Goal: Information Seeking & Learning: Learn about a topic

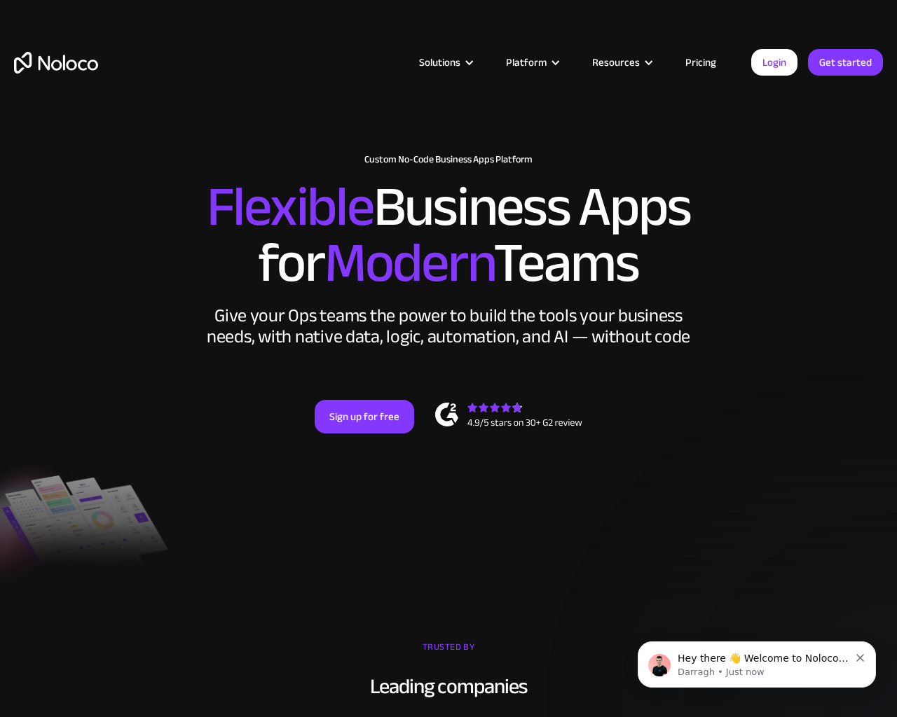
click at [890, 359] on div "New: Connect Noloco to Stripe Custom No-Code Business Apps Platform Flexible Bu…" at bounding box center [448, 308] width 897 height 336
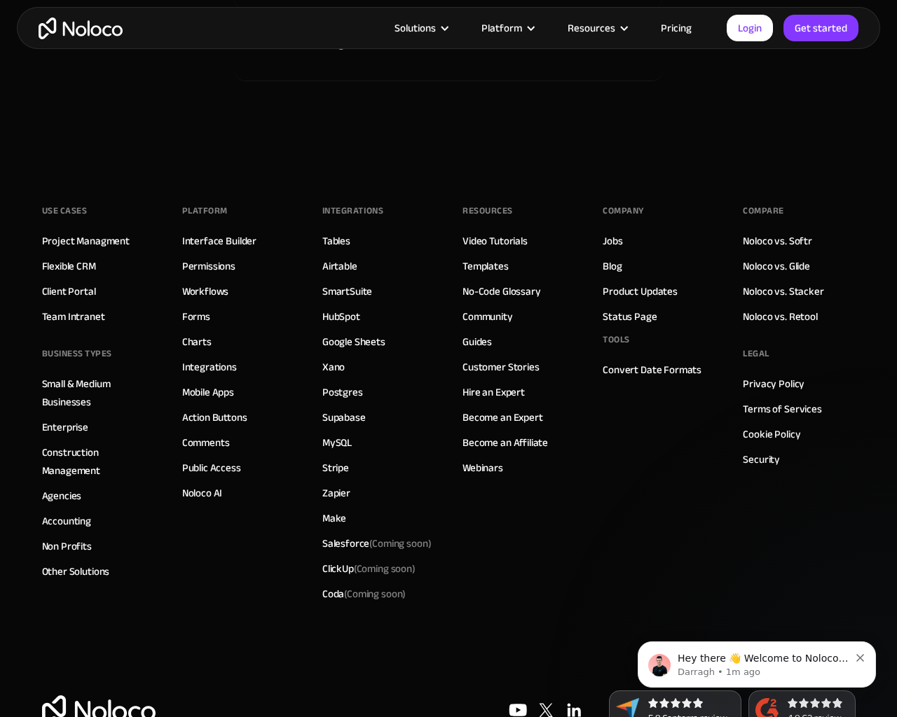
scroll to position [7404, 0]
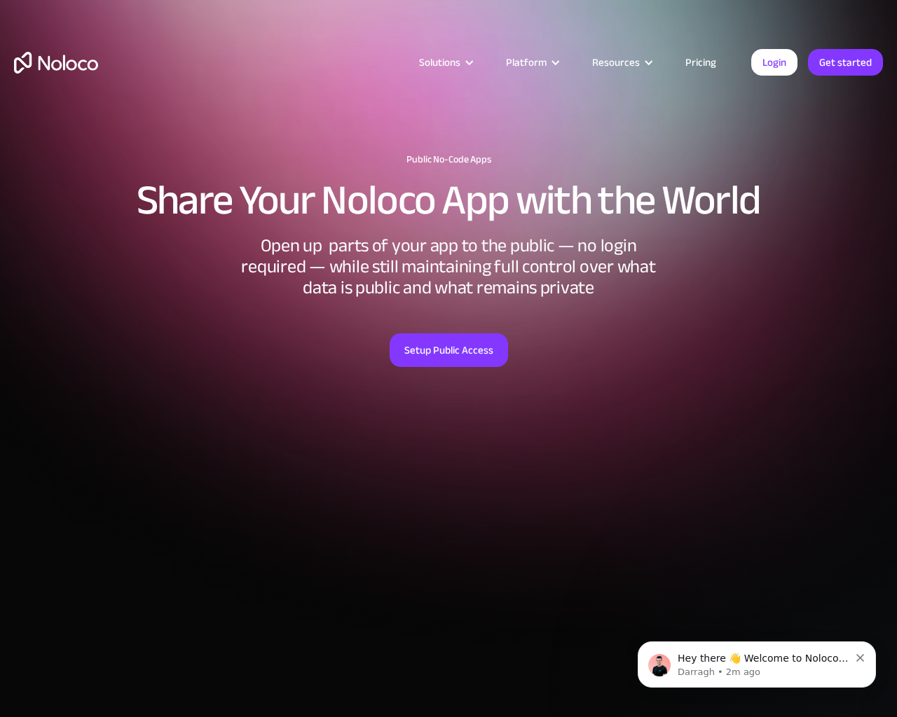
click at [890, 359] on div "Public No-Code Apps Share Your Noloco App with the World Open up parts of your …" at bounding box center [448, 535] width 897 height 791
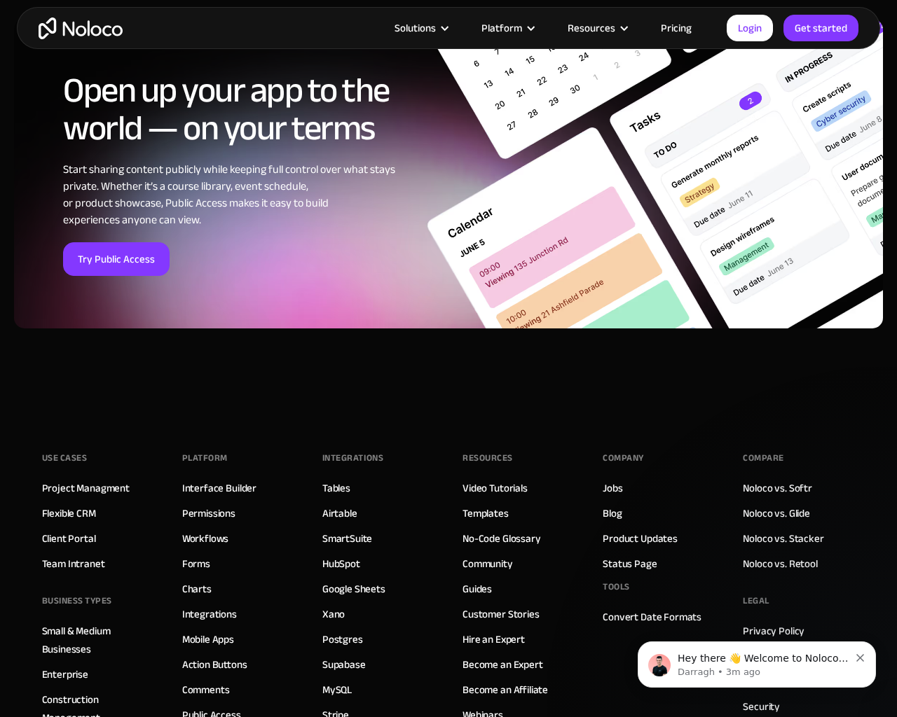
scroll to position [5550, 0]
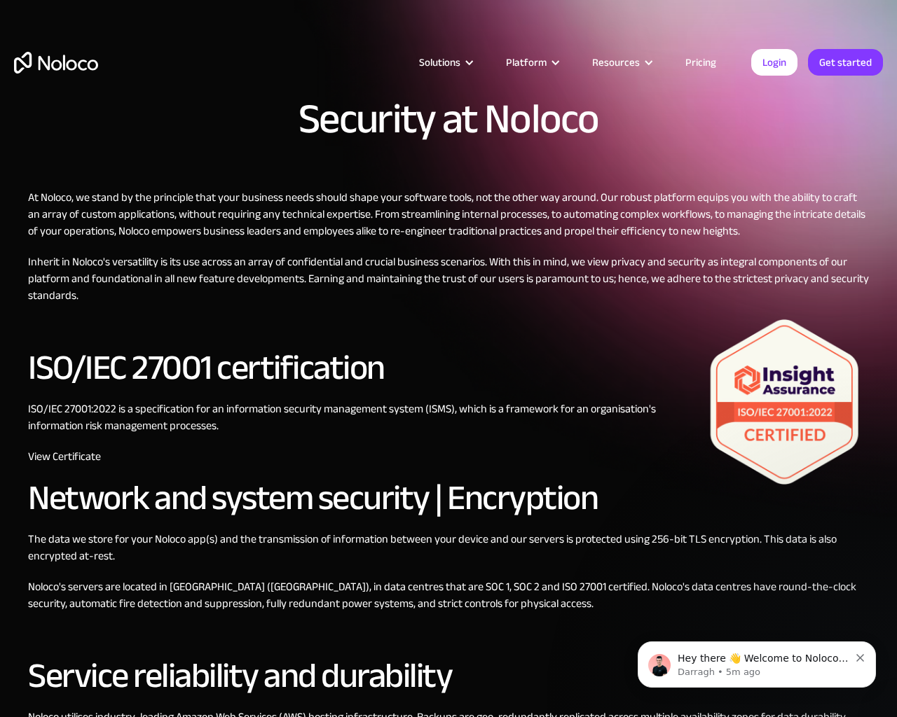
click at [890, 359] on div "Security at Noloco At Noloco, we stand by the principle that your business need…" at bounding box center [448, 660] width 897 height 1320
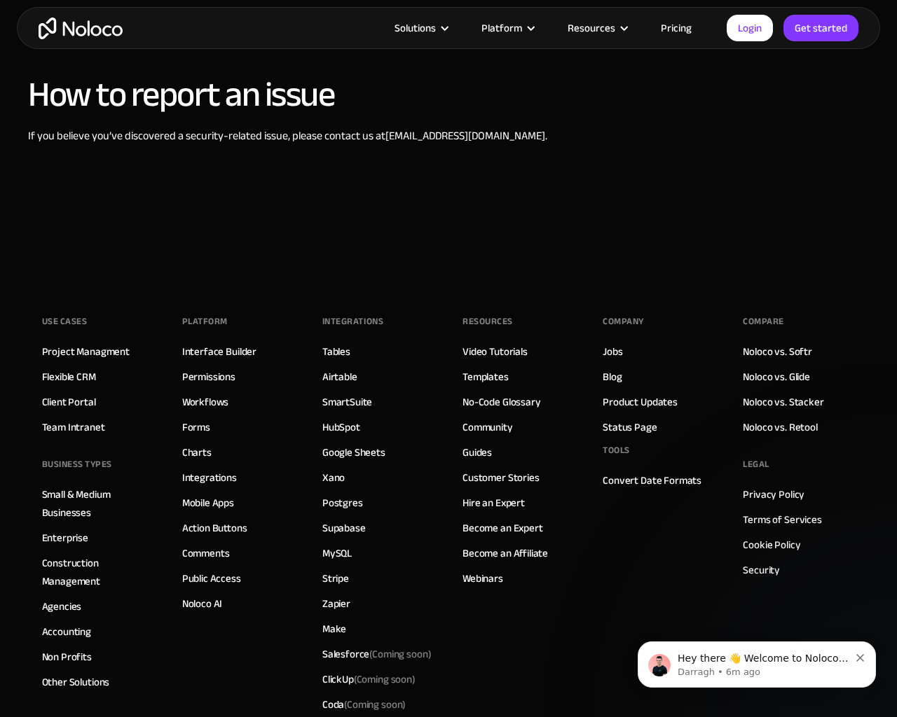
scroll to position [1209, 0]
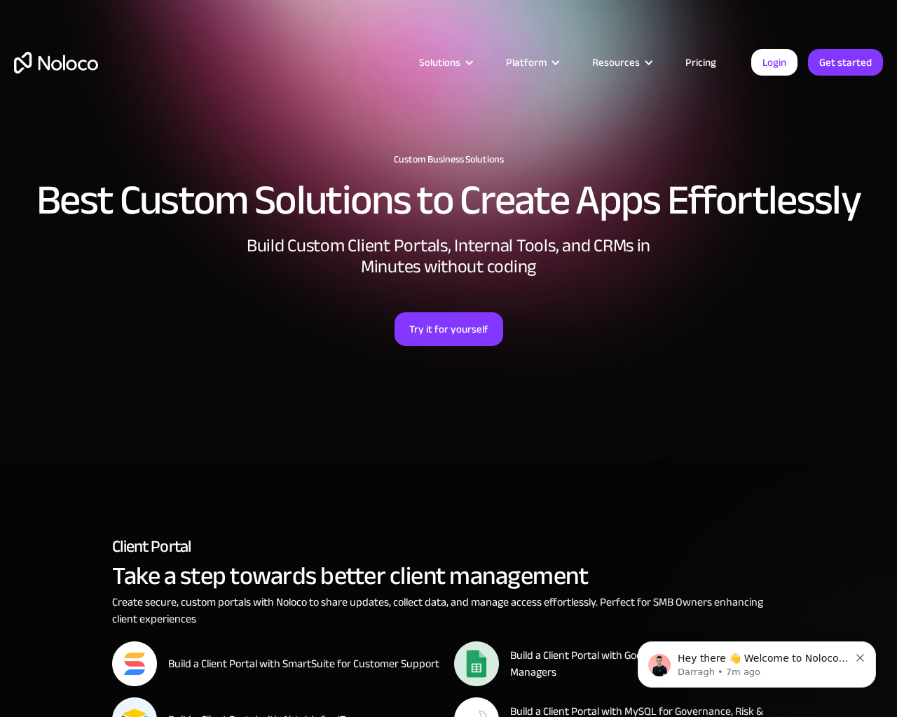
click at [890, 359] on div "Custom Business Solutions Best Custom Solutions to Create Apps Effortlessly Bui…" at bounding box center [448, 292] width 897 height 304
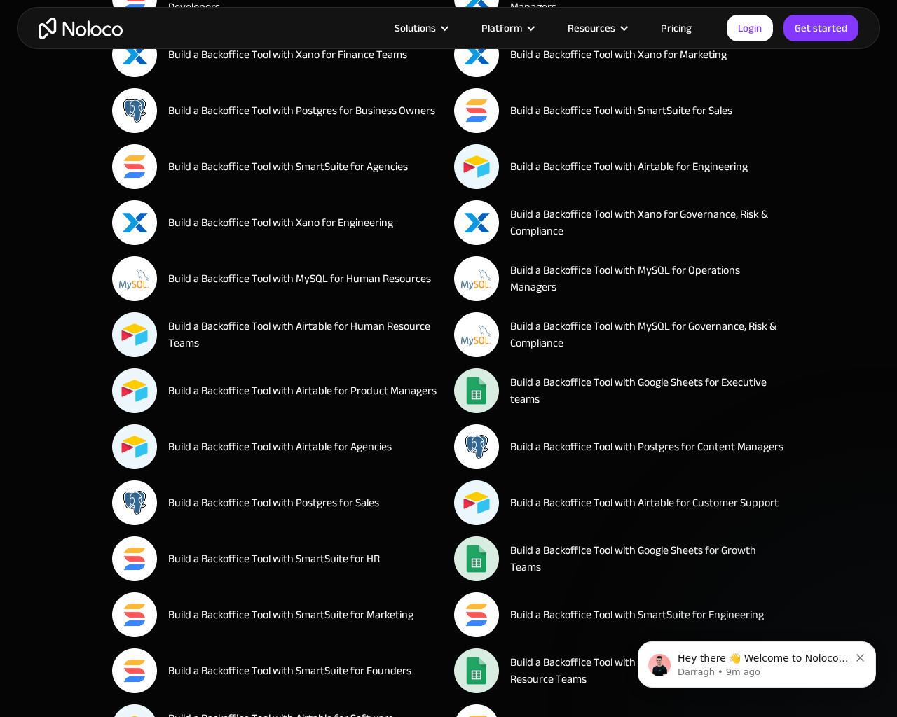
scroll to position [10509, 0]
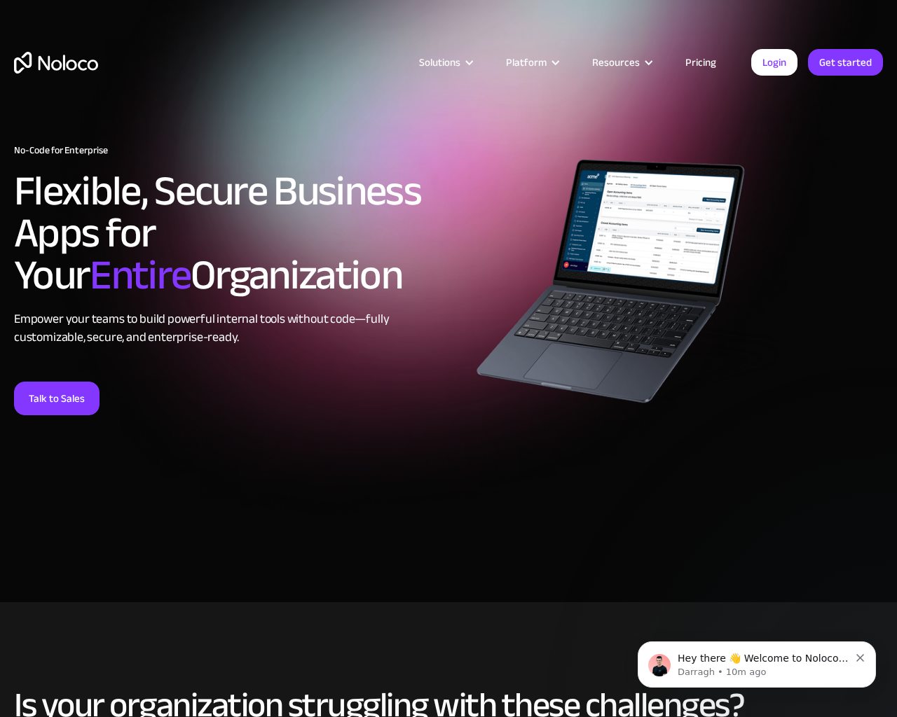
click at [890, 359] on div "No-Code for Enterprise Flexible, Secure Business Apps for Your Entire Organizat…" at bounding box center [448, 301] width 897 height 392
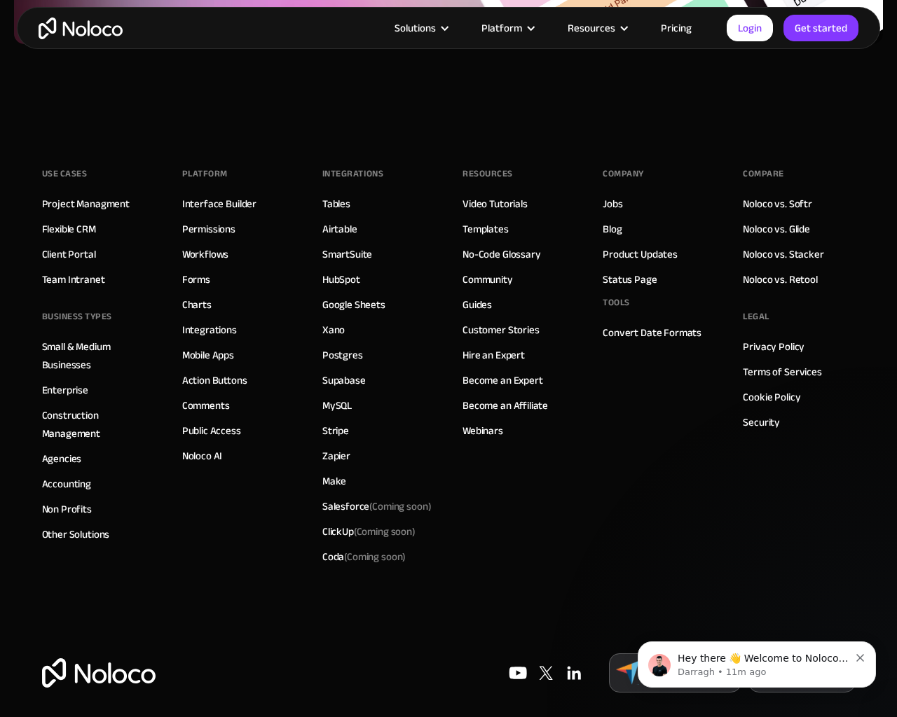
scroll to position [7017, 0]
